Goal: Task Accomplishment & Management: Complete application form

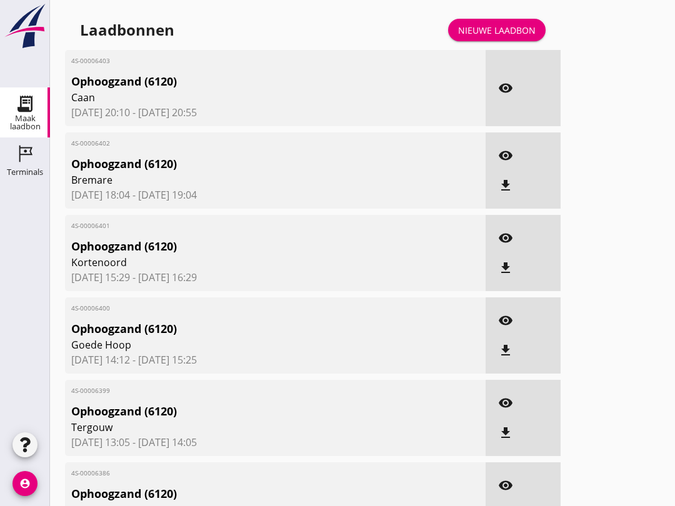
click at [21, 157] on icon "Terminals" at bounding box center [25, 154] width 20 height 20
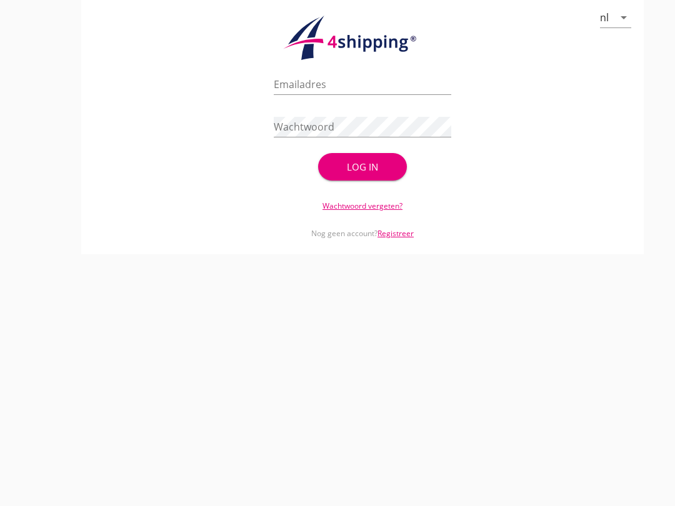
click at [349, 94] on input "Emailadres" at bounding box center [362, 84] width 177 height 20
type input "[EMAIL_ADDRESS][DOMAIN_NAME]"
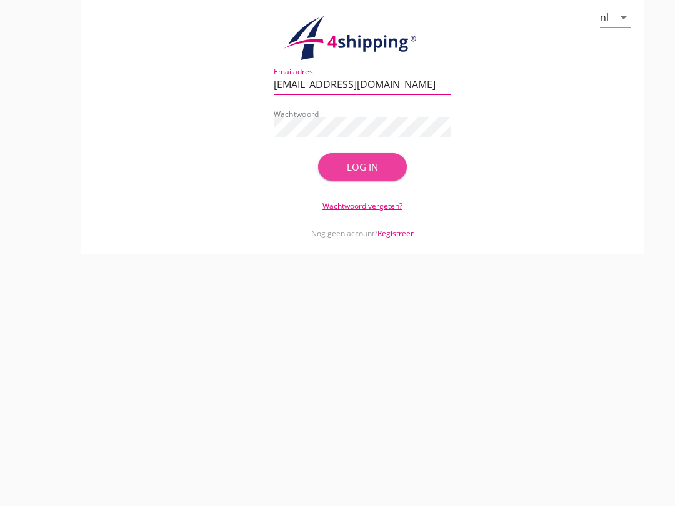
click at [382, 169] on button "Log in" at bounding box center [362, 166] width 89 height 27
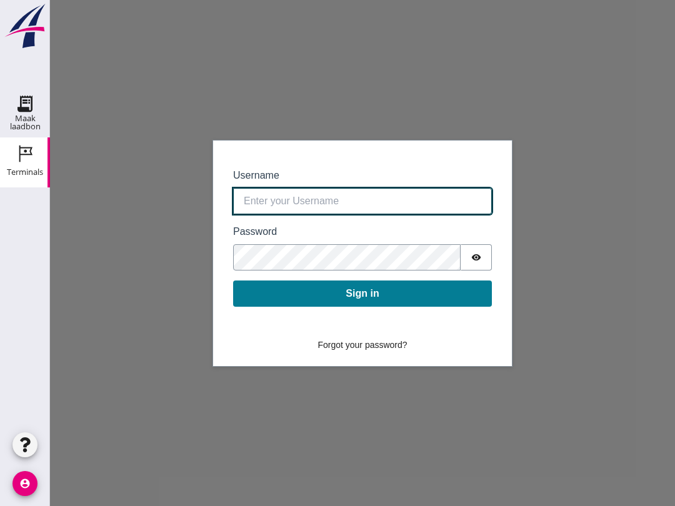
click at [315, 197] on input "Username" at bounding box center [362, 201] width 259 height 26
type input "[EMAIL_ADDRESS][DOMAIN_NAME]"
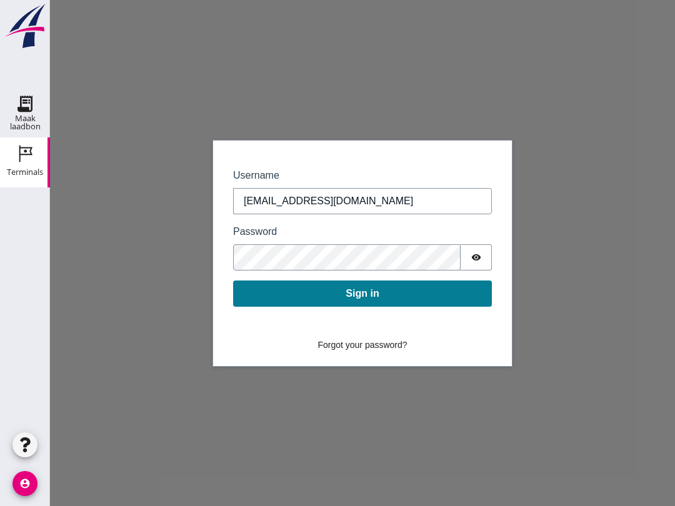
click at [385, 284] on button "Sign in" at bounding box center [362, 294] width 259 height 26
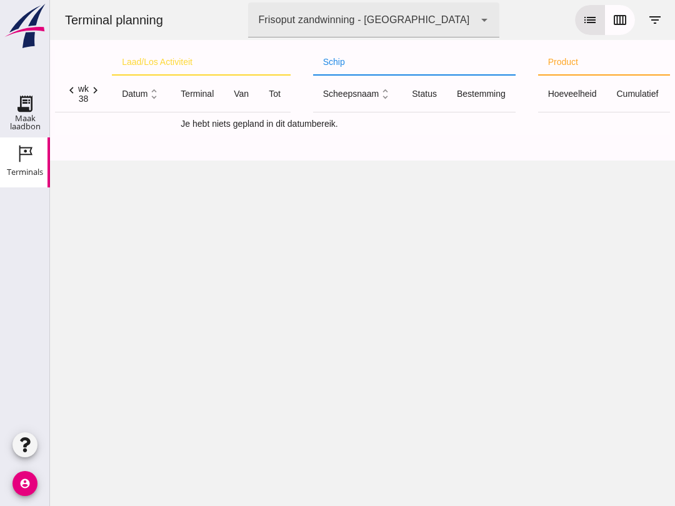
click at [618, 12] on button "calendar_view_week" at bounding box center [620, 20] width 30 height 30
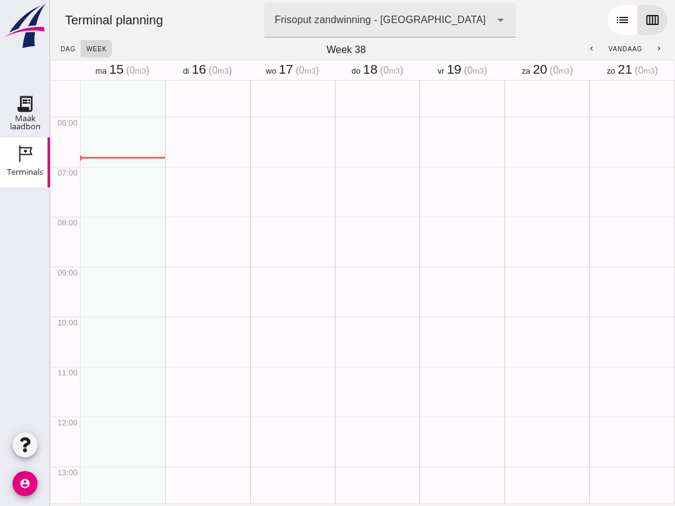
scroll to position [300, 0]
click at [21, 98] on use at bounding box center [25, 104] width 20 height 20
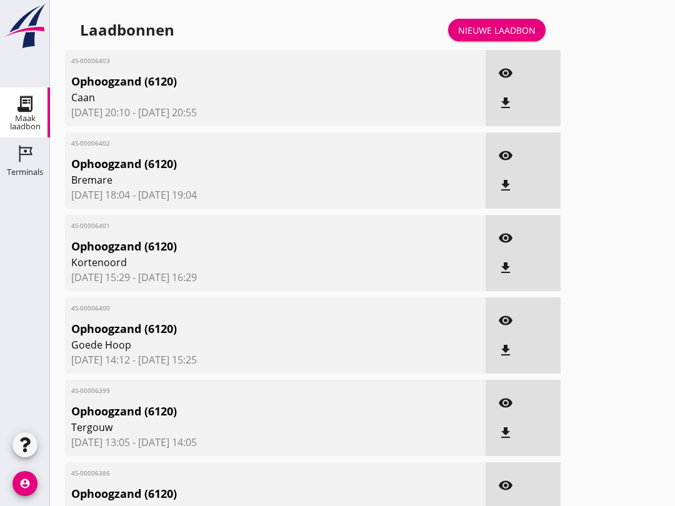
click at [492, 36] on div "Nieuwe laadbon" at bounding box center [496, 30] width 77 height 13
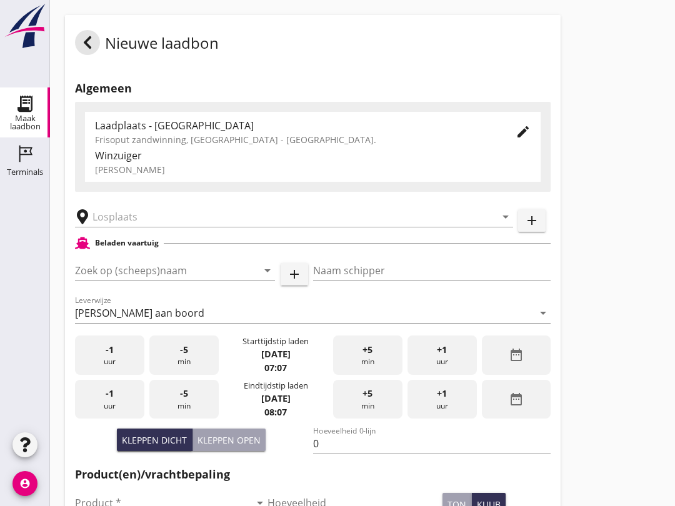
click at [126, 281] on input "Zoek op (scheeps)naam" at bounding box center [157, 271] width 165 height 20
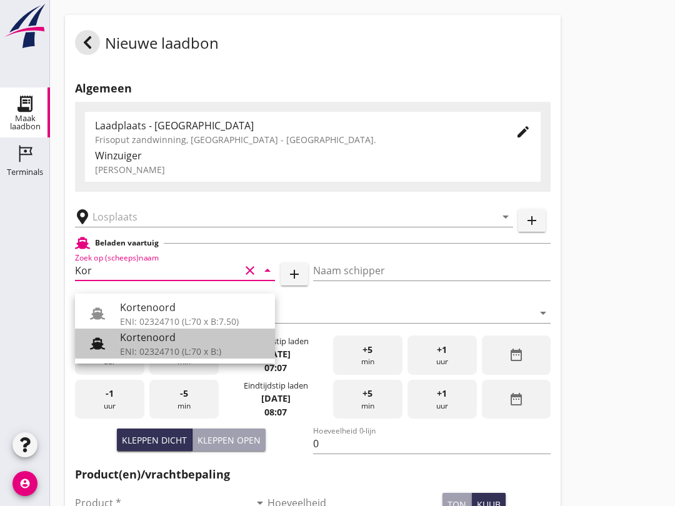
click at [172, 345] on div "ENI: 02324710 (L:70 x B:)" at bounding box center [192, 351] width 145 height 13
type input "Kortenoord"
type input "[PERSON_NAME]/[PERSON_NAME]"
type input "621"
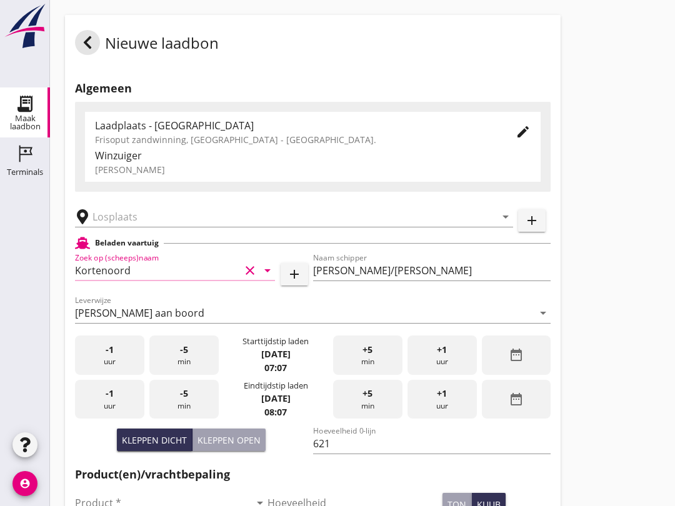
click at [172, 222] on input "text" at bounding box center [285, 217] width 386 height 20
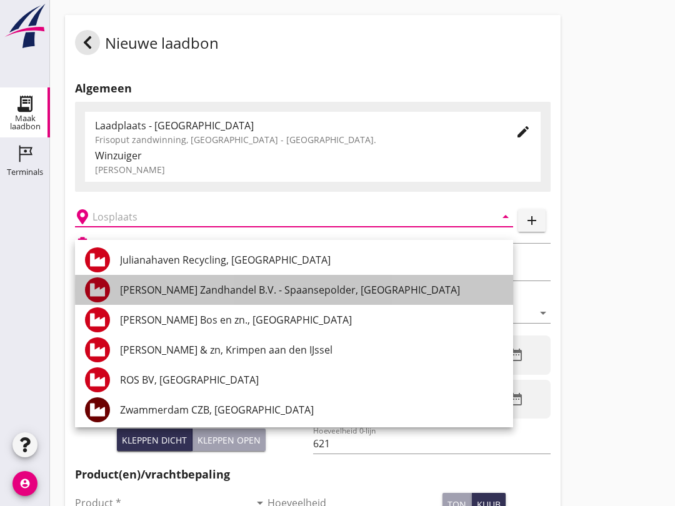
click at [176, 287] on div "[PERSON_NAME] Zandhandel B.V. - Spaansepolder, [GEOGRAPHIC_DATA]" at bounding box center [311, 289] width 383 height 15
type input "[PERSON_NAME] Zandhandel B.V. - Spaansepolder, [GEOGRAPHIC_DATA]"
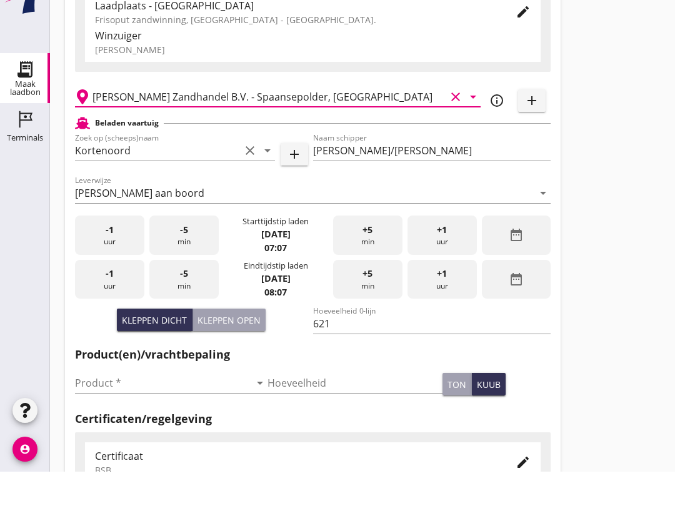
scroll to position [90, 0]
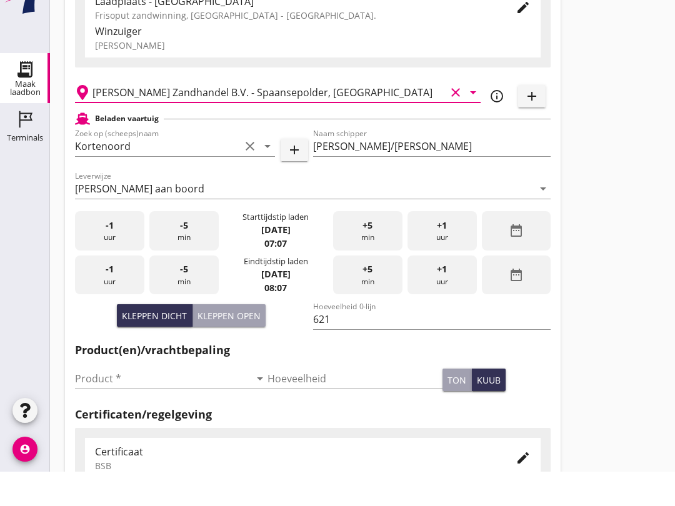
click at [92, 403] on input "Product *" at bounding box center [162, 413] width 175 height 20
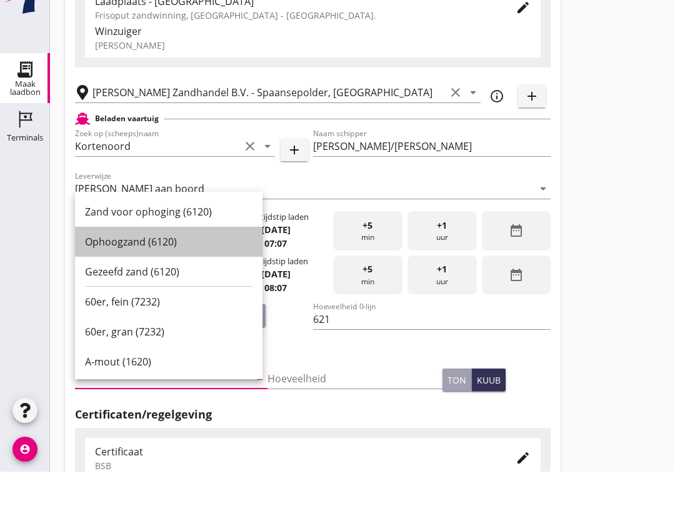
click at [97, 269] on div "Ophoogzand (6120)" at bounding box center [168, 276] width 167 height 15
type input "Ophoogzand (6120)"
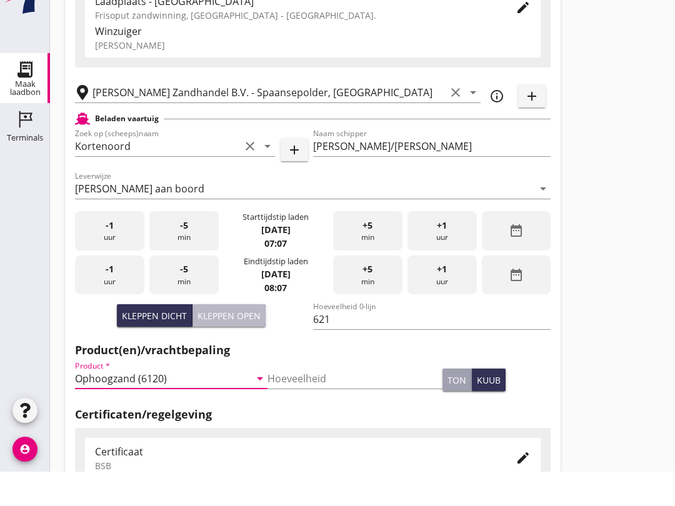
click at [244, 344] on div "Kleppen open" at bounding box center [228, 350] width 63 height 13
type input "518"
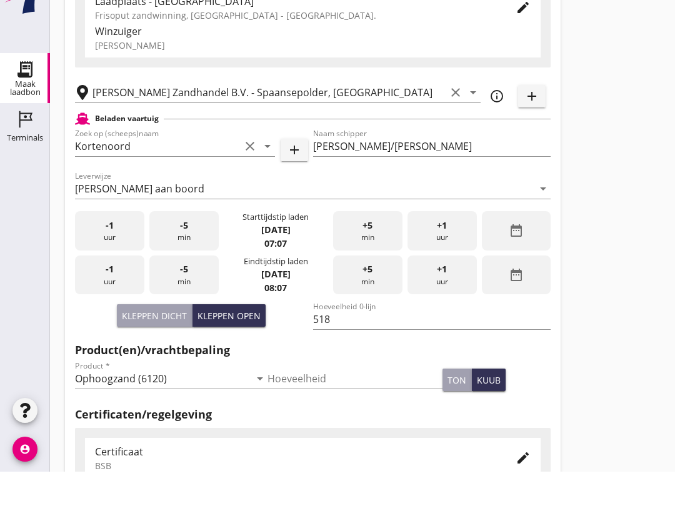
scroll to position [125, 0]
